Goal: Navigation & Orientation: Find specific page/section

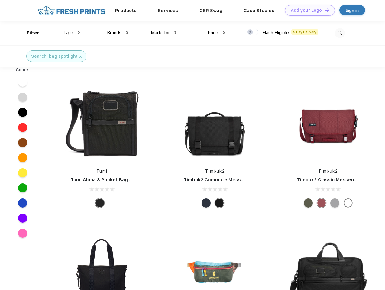
scroll to position [0, 0]
click at [308, 10] on link "Add your Logo Design Tool" at bounding box center [310, 10] width 50 height 11
click at [0, 0] on div "Design Tool" at bounding box center [0, 0] width 0 height 0
click at [325, 10] on link "Add your Logo Design Tool" at bounding box center [310, 10] width 50 height 11
click at [29, 33] on div "Filter" at bounding box center [33, 33] width 12 height 7
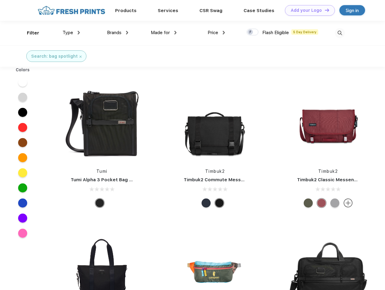
click at [71, 33] on span "Type" at bounding box center [68, 32] width 11 height 5
click at [118, 33] on span "Brands" at bounding box center [114, 32] width 15 height 5
click at [164, 33] on span "Made for" at bounding box center [160, 32] width 19 height 5
click at [217, 33] on span "Price" at bounding box center [213, 32] width 11 height 5
click at [253, 32] on div at bounding box center [253, 32] width 12 height 7
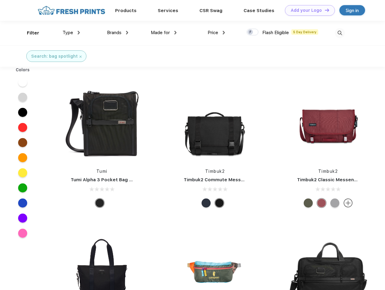
click at [251, 32] on input "checkbox" at bounding box center [249, 30] width 4 height 4
click at [340, 33] on img at bounding box center [340, 33] width 10 height 10
